Goal: Information Seeking & Learning: Learn about a topic

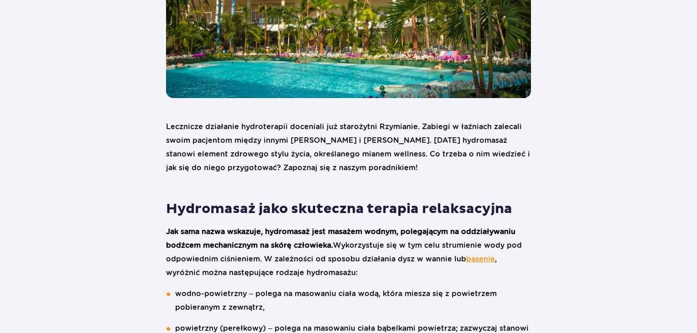
scroll to position [319, 0]
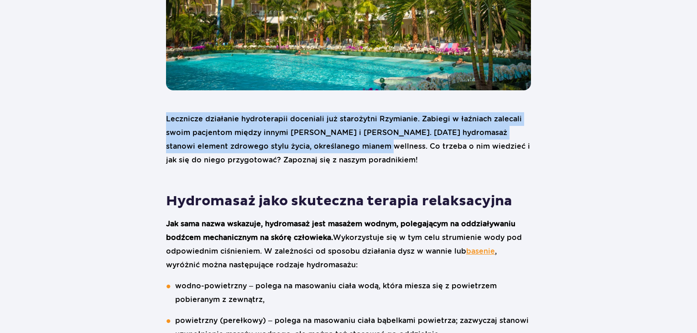
drag, startPoint x: 359, startPoint y: 147, endPoint x: 163, endPoint y: 115, distance: 198.7
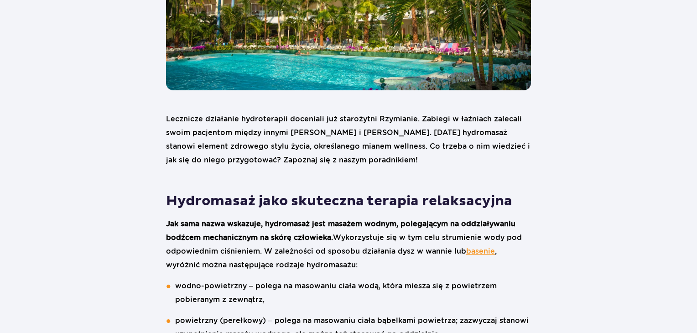
click at [414, 167] on p "Lecznicze działanie hydroterapii doceniali już starożytni Rzymianie. Zabiegi w …" at bounding box center [348, 139] width 365 height 55
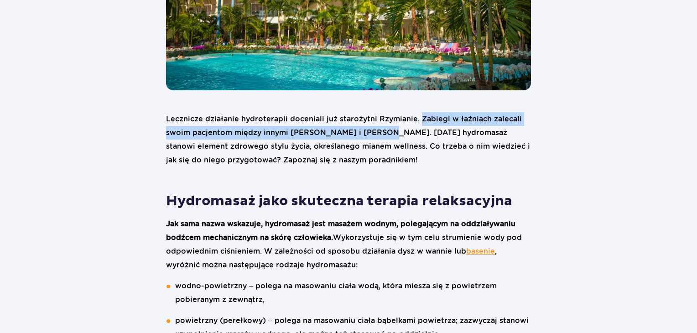
drag, startPoint x: 372, startPoint y: 133, endPoint x: 418, endPoint y: 110, distance: 51.2
copy p "Zabiegi w łaźniach zalecali swoim pacjentom między innymi [PERSON_NAME] i [PERS…"
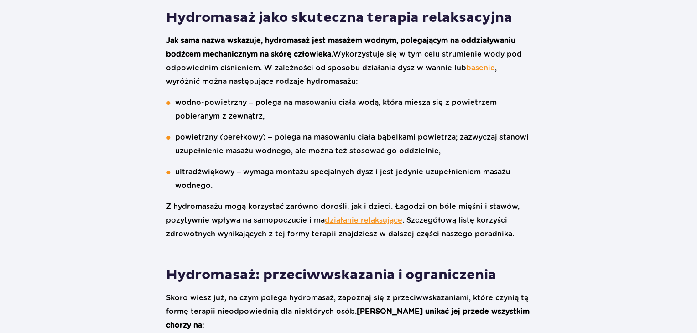
scroll to position [502, 0]
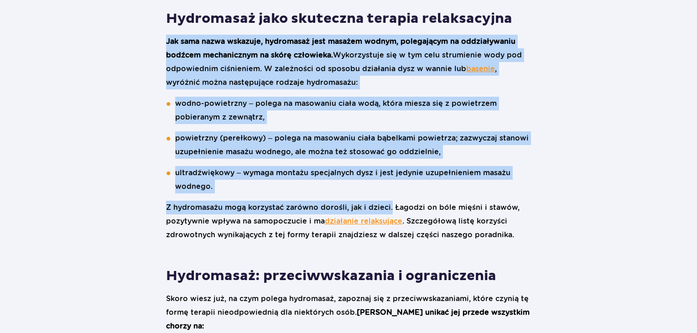
drag, startPoint x: 389, startPoint y: 210, endPoint x: 166, endPoint y: 38, distance: 281.7
copy div "Jak sama nazwa wskazuje, hydromasaż jest masażem wodnym, polegającym na oddział…"
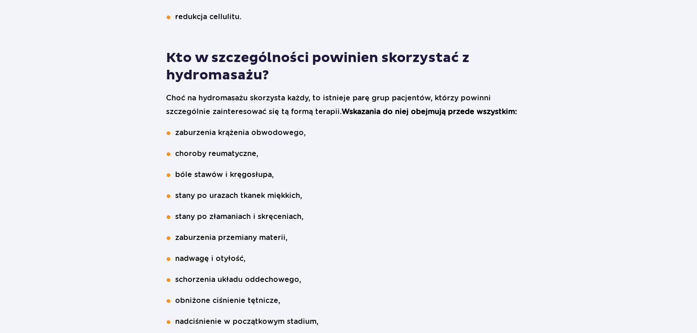
scroll to position [1552, 0]
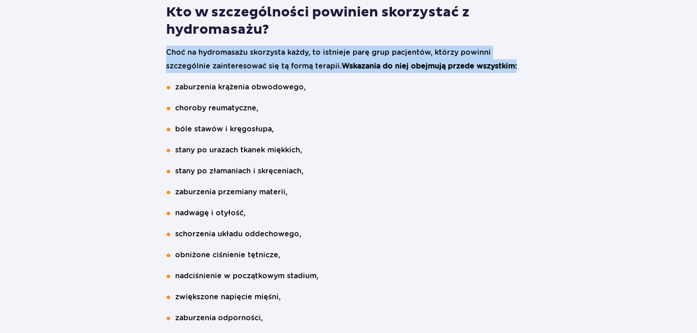
drag, startPoint x: 478, startPoint y: 36, endPoint x: 166, endPoint y: 25, distance: 312.4
click at [166, 46] on p "Choć na hydromasażu skorzysta każdy, to istnieje parę grup pacjentów, którzy po…" at bounding box center [348, 59] width 365 height 27
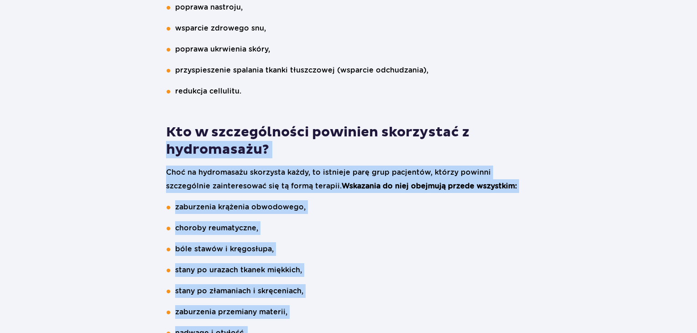
scroll to position [1415, 0]
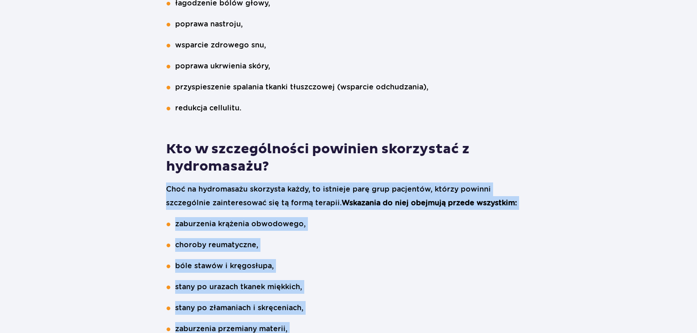
drag, startPoint x: 247, startPoint y: 144, endPoint x: 157, endPoint y: 157, distance: 91.4
copy div "Choć na hydromasażu skorzysta każdy, to istnieje parę grup pacjentów, którzy po…"
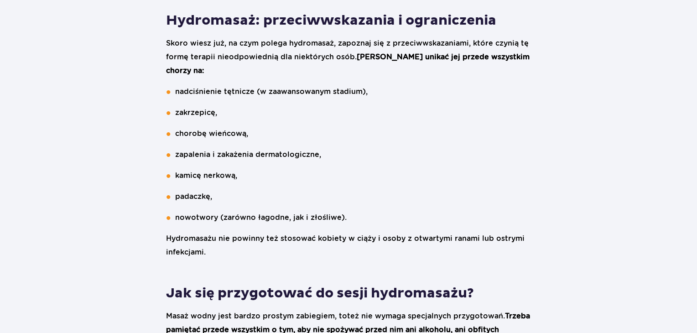
scroll to position [730, 0]
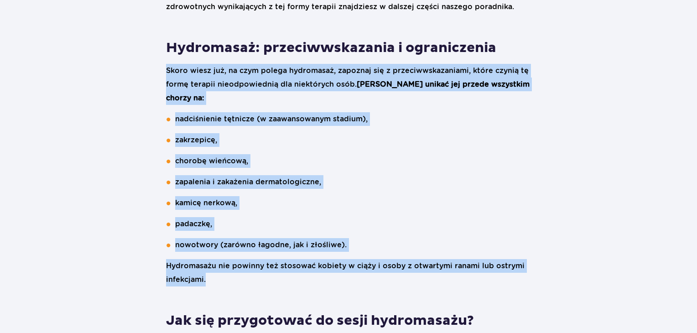
drag, startPoint x: 217, startPoint y: 263, endPoint x: 155, endPoint y: 70, distance: 202.9
copy div "Skoro wiesz już, na czym polega hydromasaż, zapoznaj się z przeciwwskazaniami, …"
click at [517, 179] on ul "nadciśnienie tętnicze (w zaawansowanym stadium), zakrzepicę, chorobę wieńcową, …" at bounding box center [348, 182] width 365 height 140
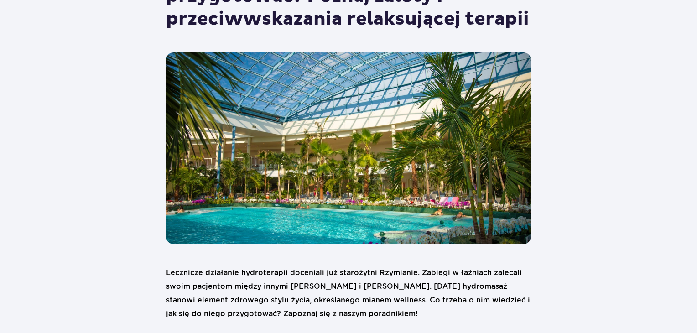
scroll to position [0, 0]
